Goal: Transaction & Acquisition: Subscribe to service/newsletter

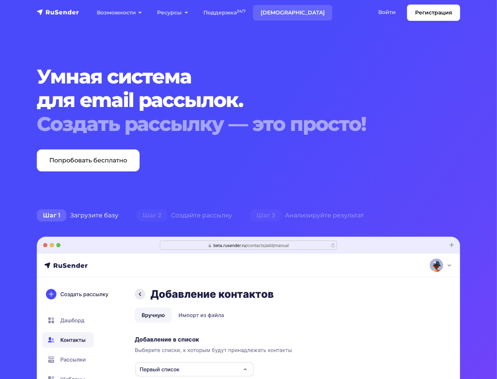
click at [273, 9] on link "[DEMOGRAPHIC_DATA]" at bounding box center [292, 13] width 79 height 16
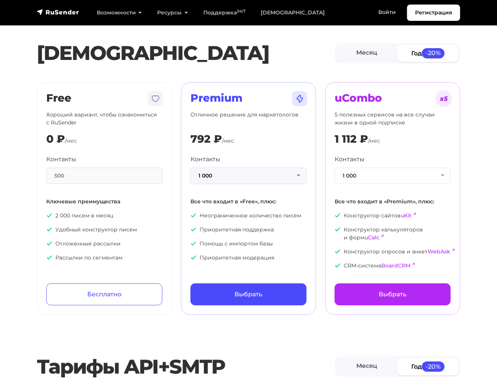
click at [229, 177] on button "1 000" at bounding box center [249, 176] width 116 height 16
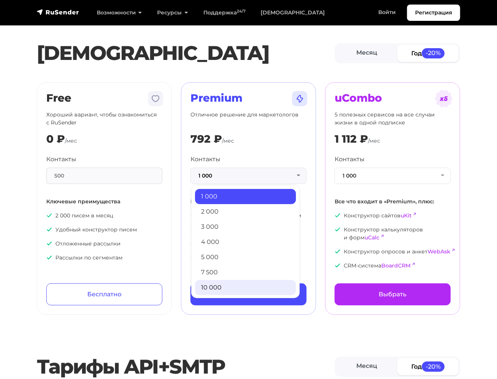
click at [219, 291] on link "10 000" at bounding box center [245, 287] width 101 height 15
